Goal: Task Accomplishment & Management: Use online tool/utility

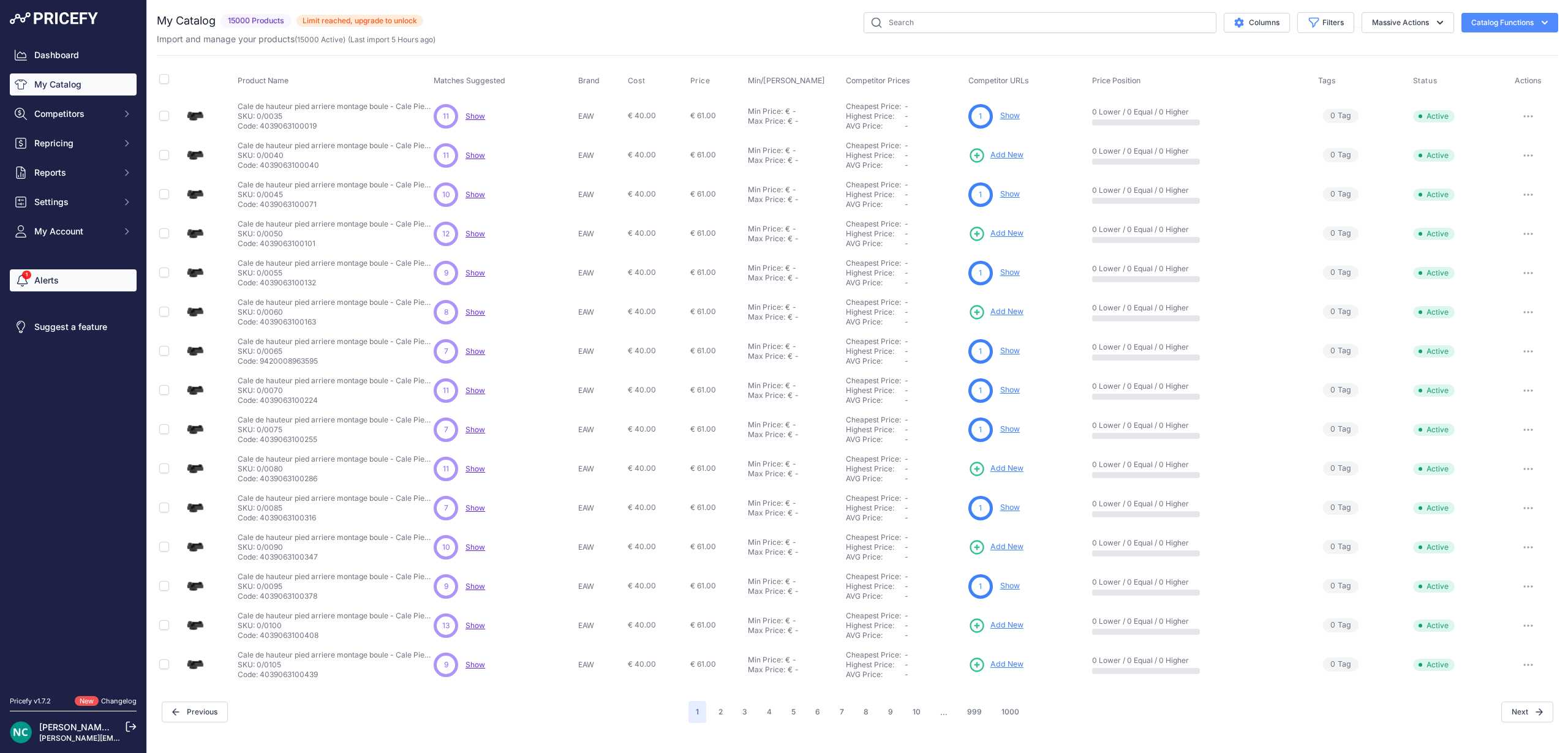
click at [75, 289] on link "Alerts" at bounding box center [73, 280] width 126 height 22
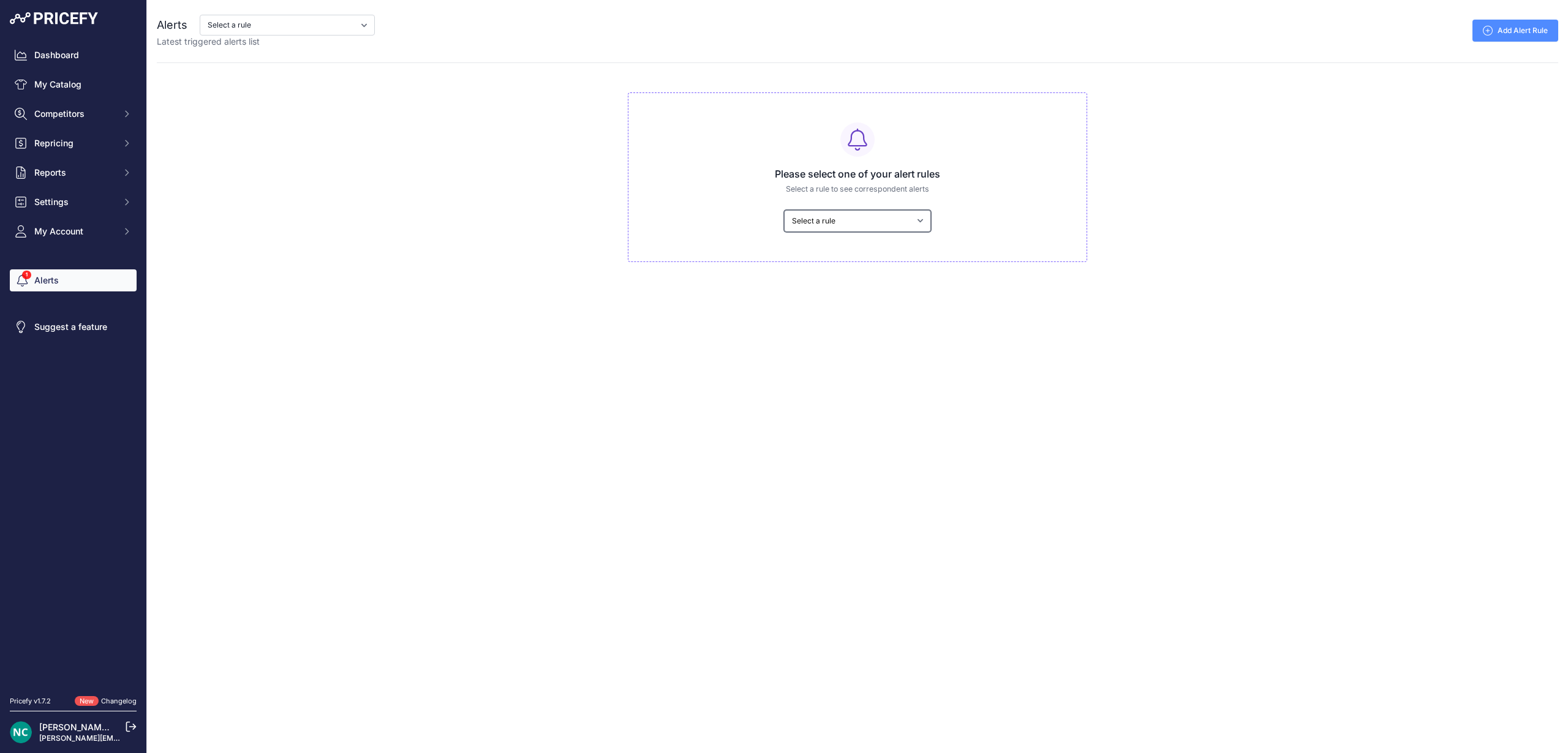
click at [928, 215] on select "Select a rule My competitors are 5% cheaper than me" at bounding box center [858, 221] width 147 height 22
select select "9258"
click at [784, 210] on select "Select a rule My competitors are 5% cheaper than me" at bounding box center [858, 221] width 147 height 22
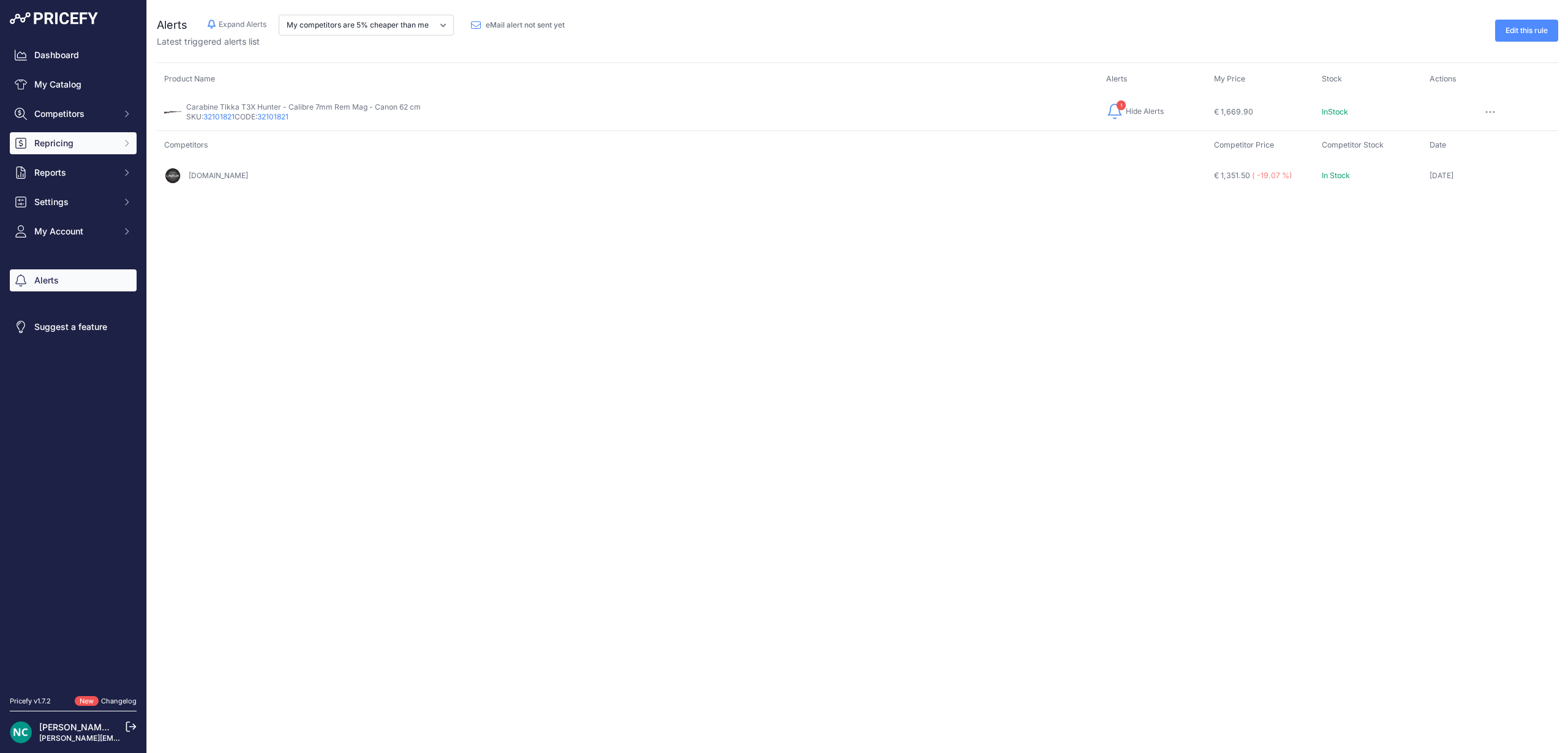
click at [93, 151] on button "Repricing" at bounding box center [73, 143] width 126 height 22
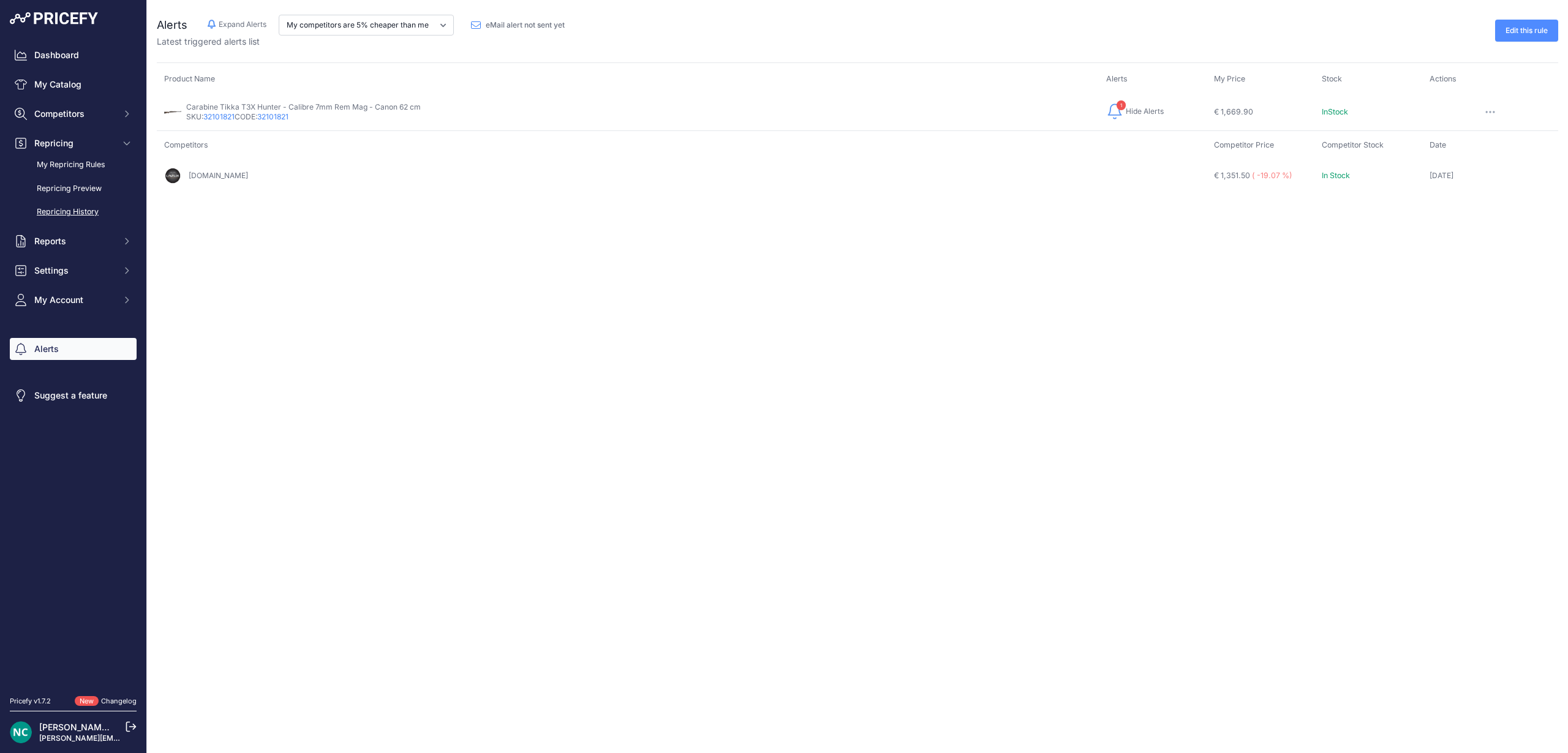
click at [87, 207] on link "Repricing History" at bounding box center [73, 213] width 126 height 22
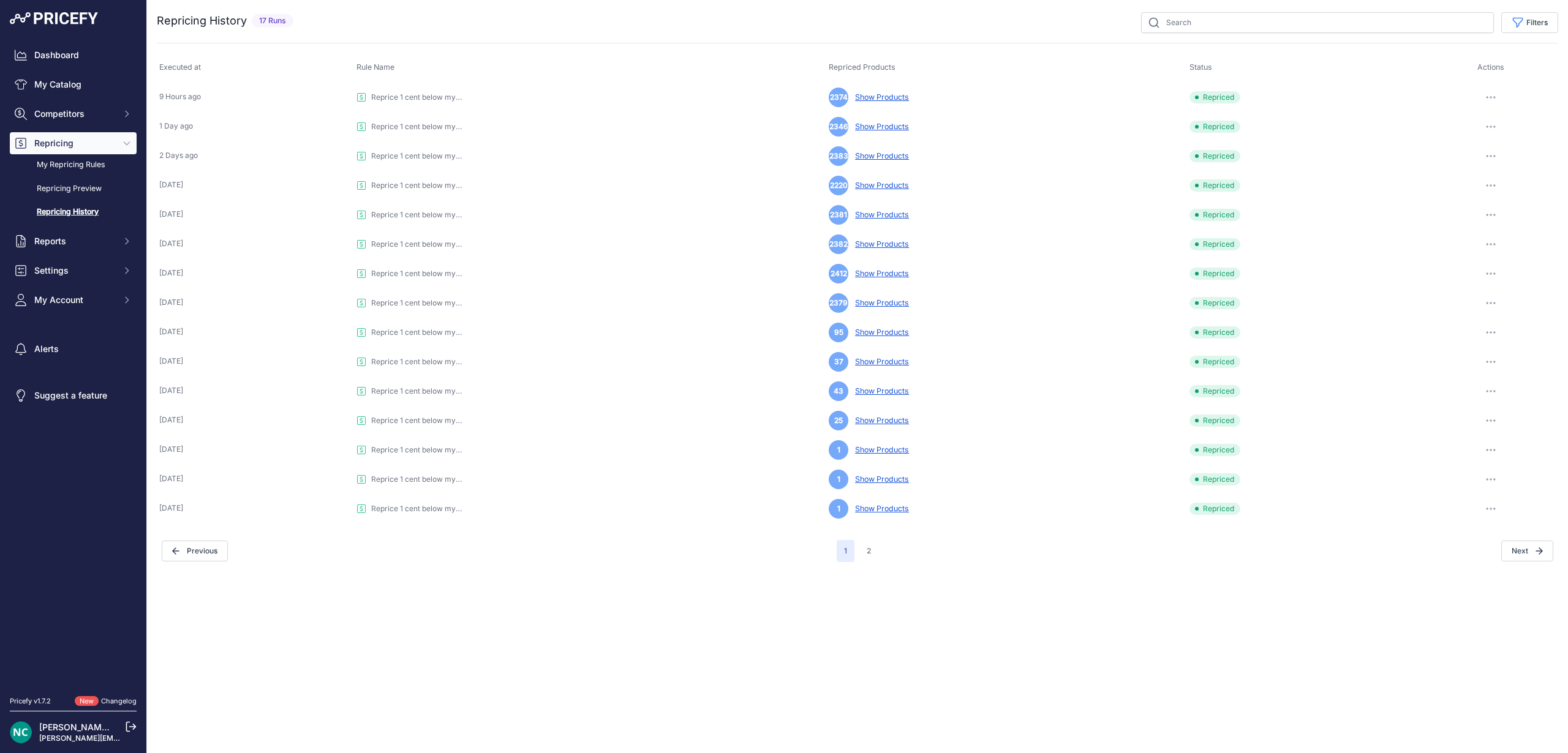
click at [1494, 94] on button "button" at bounding box center [1490, 97] width 25 height 17
click at [1493, 95] on button "button" at bounding box center [1490, 97] width 25 height 17
click at [1487, 305] on button "button" at bounding box center [1490, 303] width 25 height 17
click at [0, 0] on button "Restore Prices" at bounding box center [0, 0] width 0 height 0
